Goal: Task Accomplishment & Management: Use online tool/utility

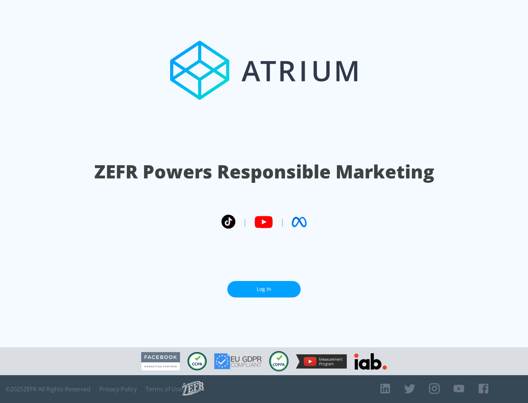
click at [264, 289] on link "Log In" at bounding box center [263, 289] width 73 height 16
